Goal: Information Seeking & Learning: Learn about a topic

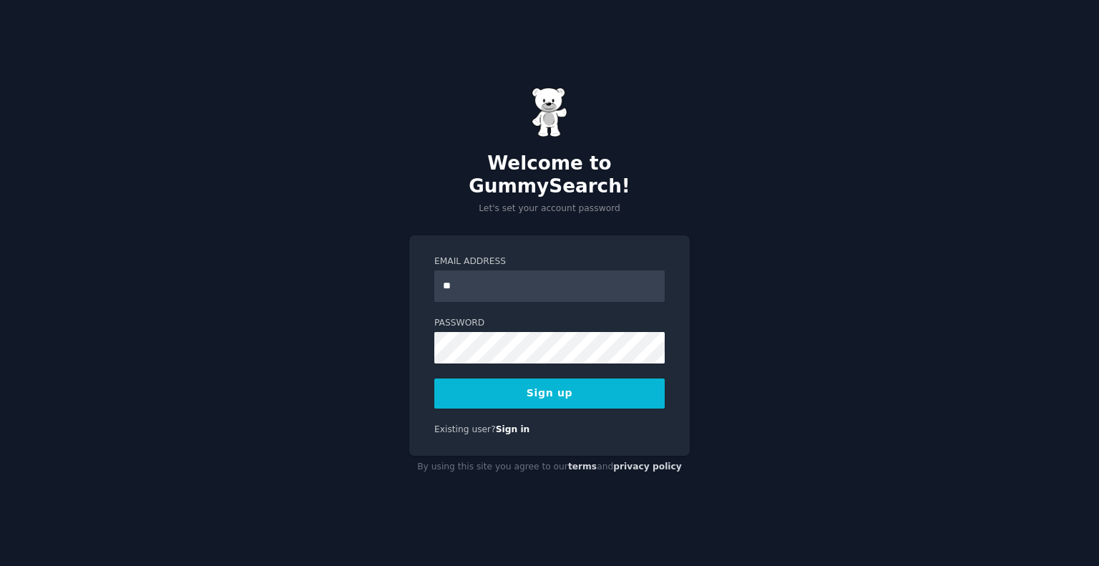
type input "**********"
click at [583, 379] on button "Sign up" at bounding box center [549, 394] width 230 height 30
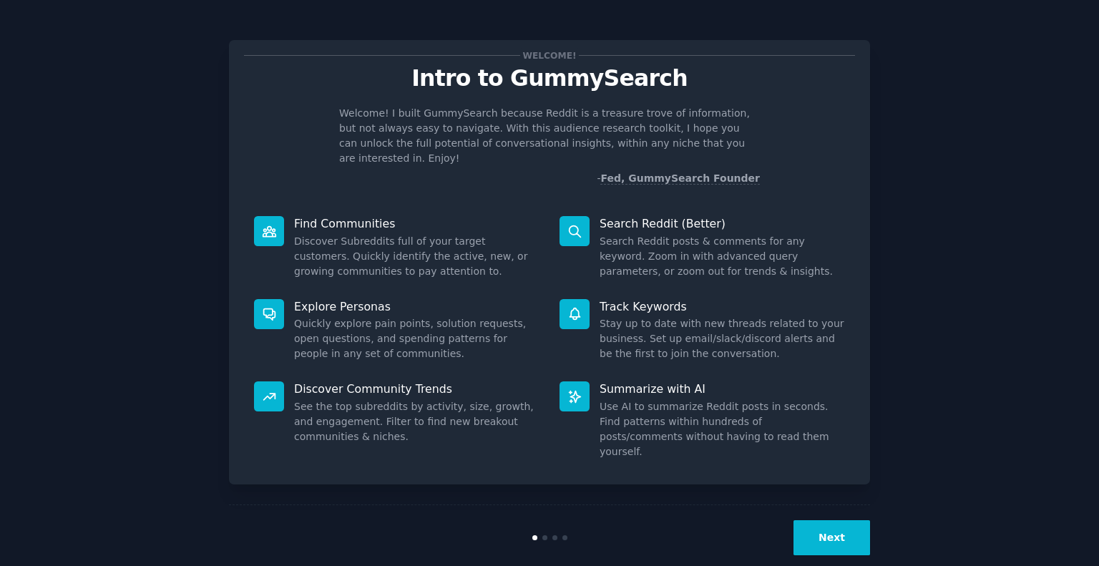
click at [1065, 419] on div "Welcome! Intro to GummySearch Welcome! I built GummySearch because Reddit is a …" at bounding box center [549, 295] width 1059 height 550
click at [860, 520] on button "Next" at bounding box center [832, 537] width 77 height 35
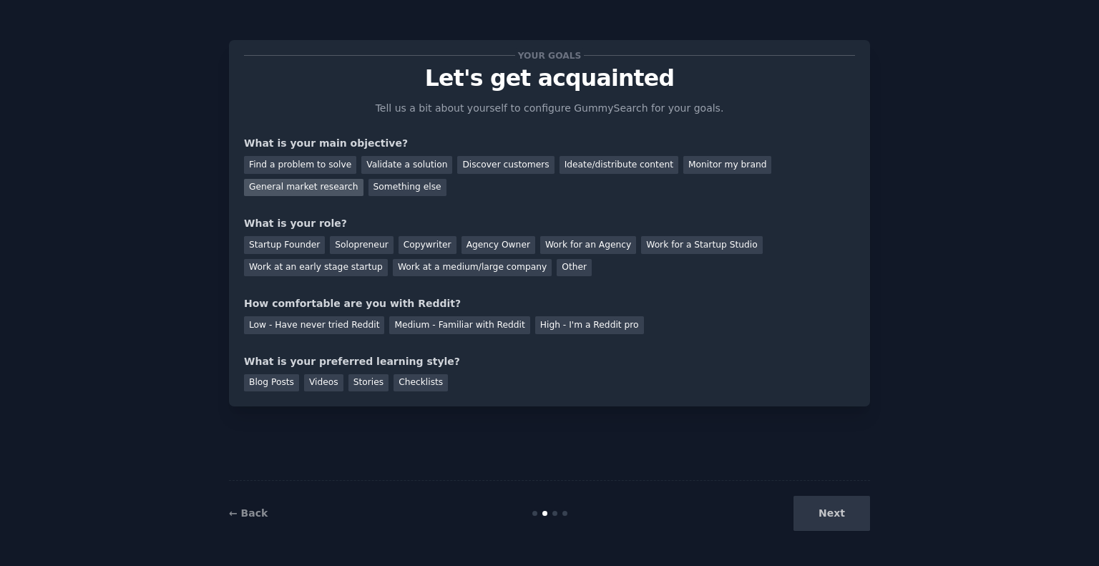
click at [364, 179] on div "General market research" at bounding box center [304, 188] width 120 height 18
click at [557, 271] on div "Other" at bounding box center [574, 268] width 35 height 18
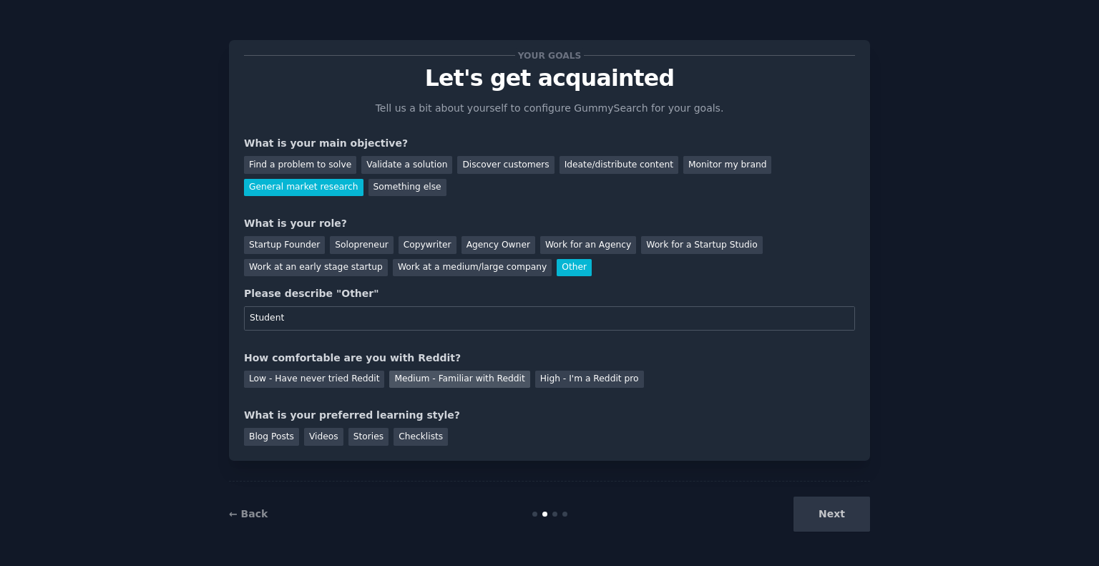
type input "Student"
click at [461, 376] on div "Medium - Familiar with Reddit" at bounding box center [459, 380] width 140 height 18
click at [272, 437] on div "Blog Posts" at bounding box center [271, 437] width 55 height 18
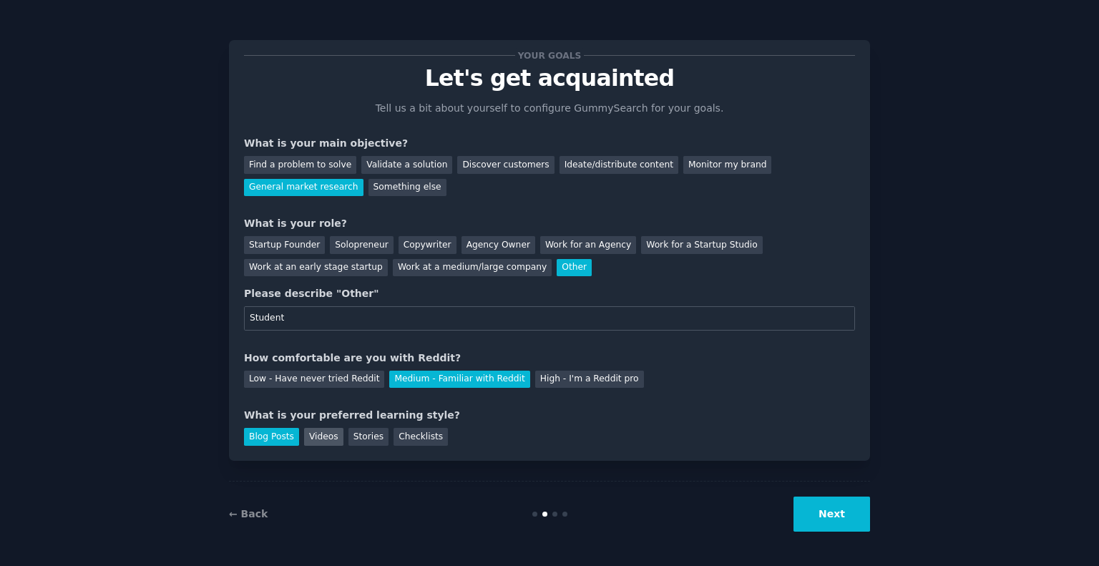
click at [309, 437] on div "Videos" at bounding box center [323, 437] width 39 height 18
click at [284, 436] on div "Blog Posts" at bounding box center [271, 437] width 55 height 18
click at [820, 512] on button "Next" at bounding box center [832, 514] width 77 height 35
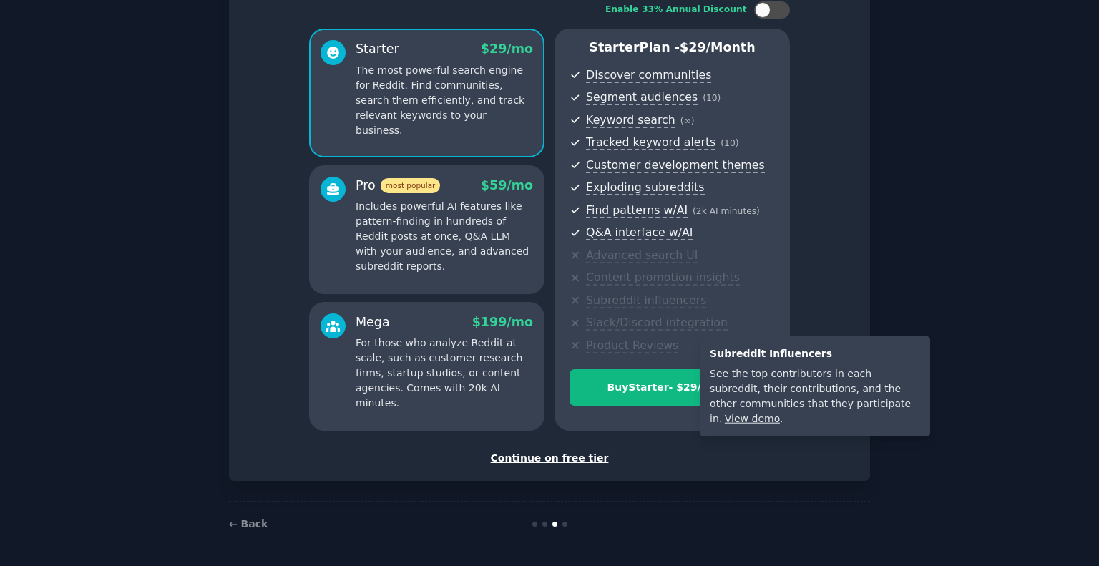
scroll to position [31, 0]
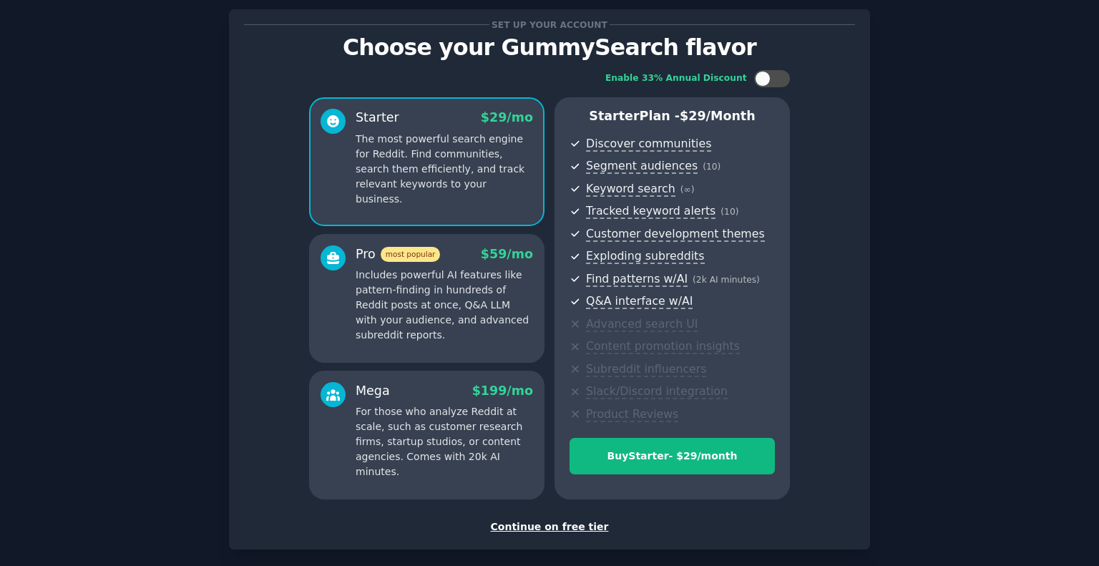
click at [553, 527] on div "Continue on free tier" at bounding box center [549, 527] width 611 height 15
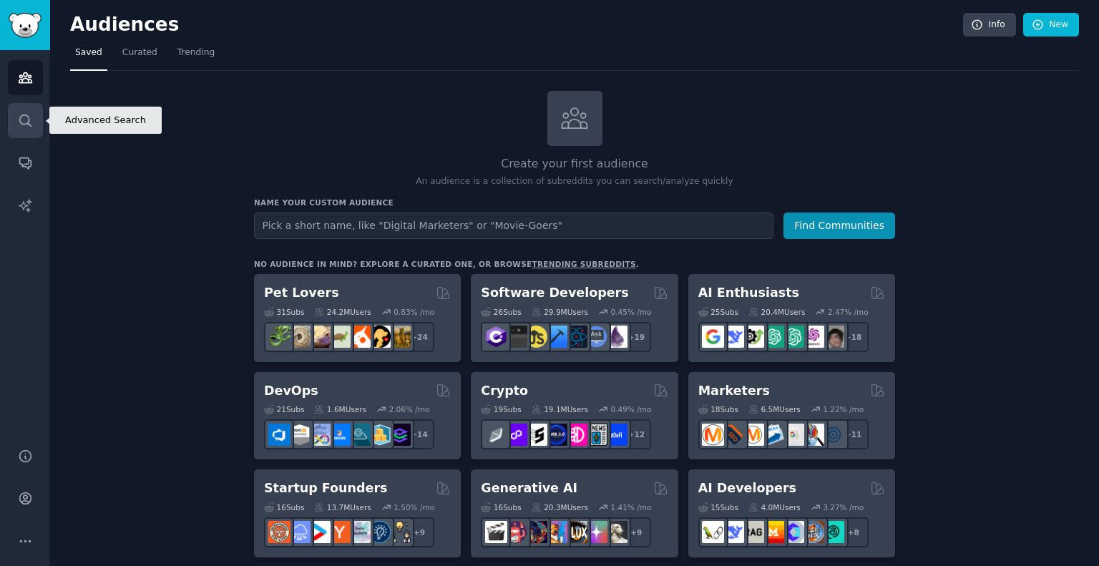
click at [26, 112] on link "Search" at bounding box center [25, 120] width 35 height 35
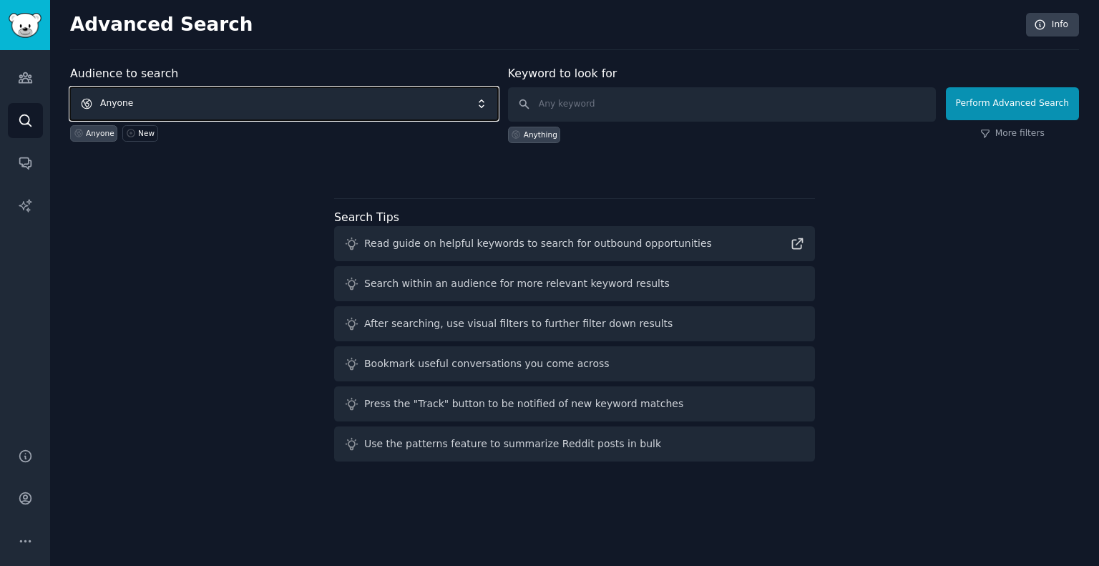
click at [275, 102] on span "Anyone" at bounding box center [284, 103] width 428 height 33
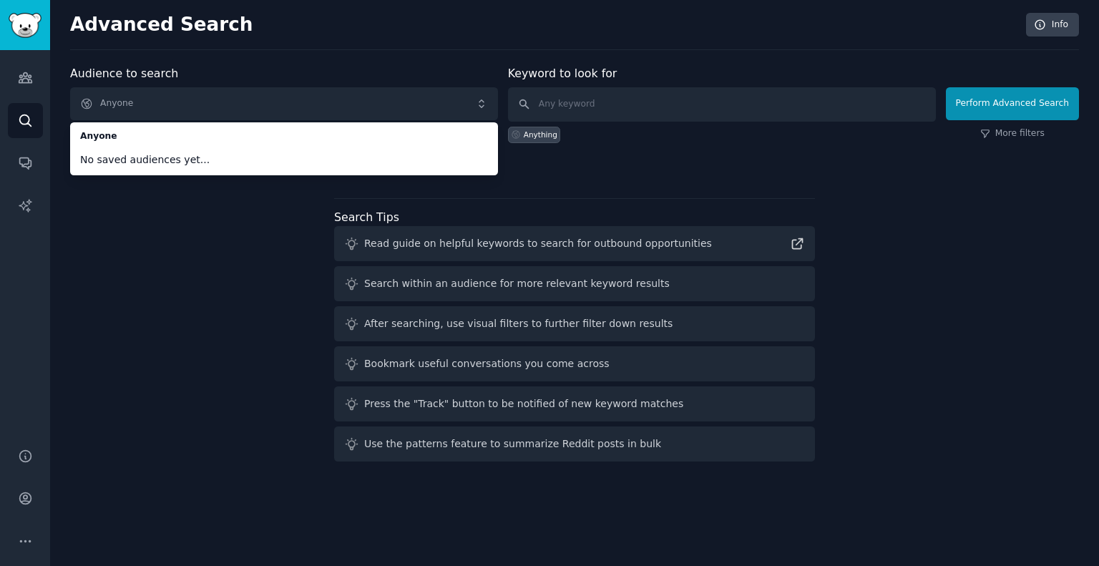
click at [341, 205] on div "Search Tips Read guide on helpful keywords to search for outbound opportunities…" at bounding box center [574, 330] width 481 height 264
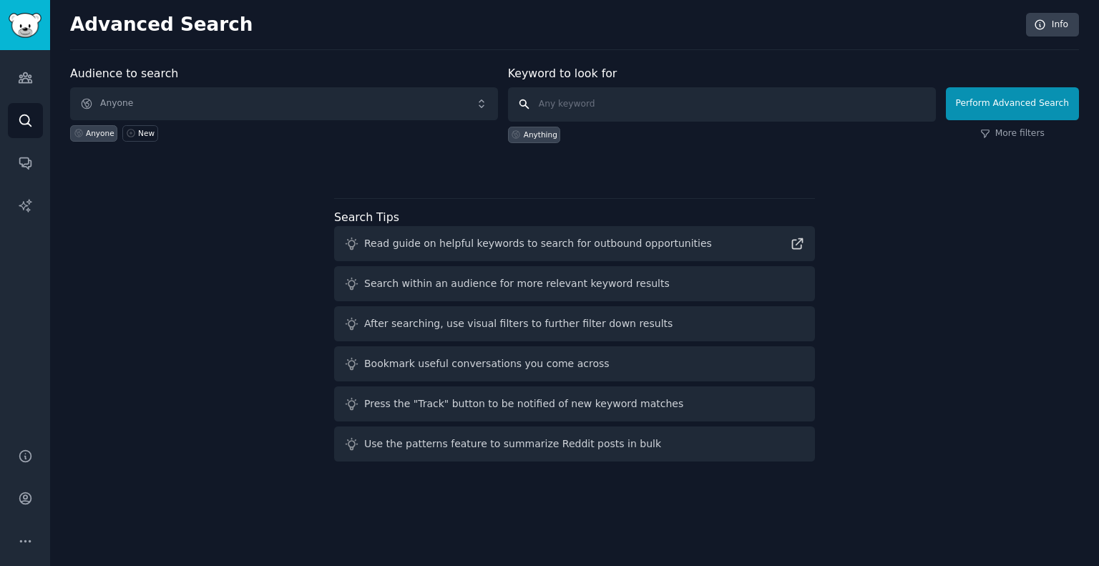
click at [553, 101] on input "text" at bounding box center [722, 104] width 428 height 34
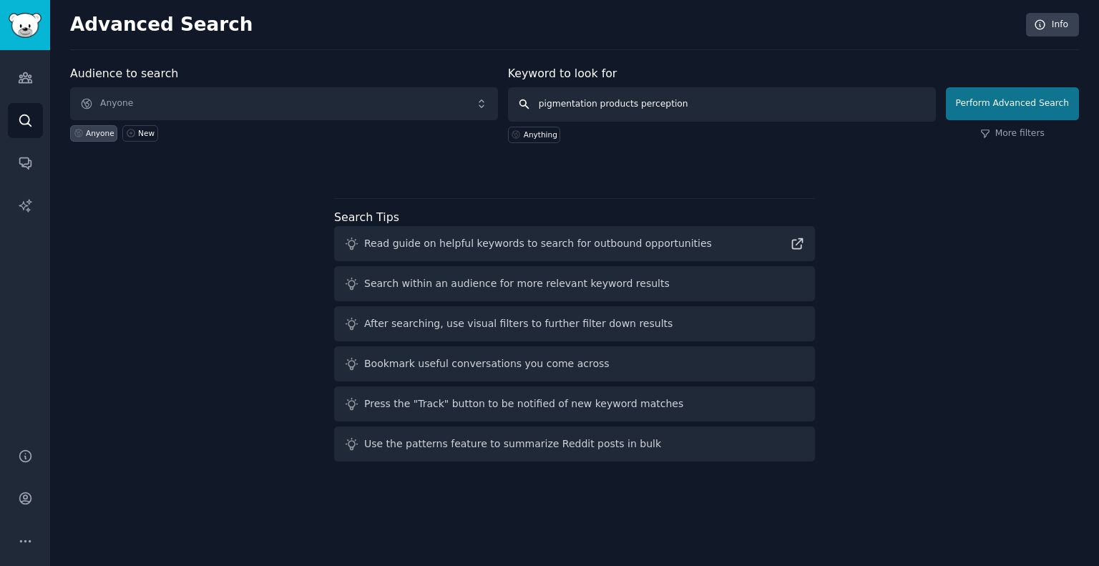
type input "pigmentation products perception"
click at [978, 94] on button "Perform Advanced Search" at bounding box center [1012, 103] width 133 height 33
